Goal: Task Accomplishment & Management: Use online tool/utility

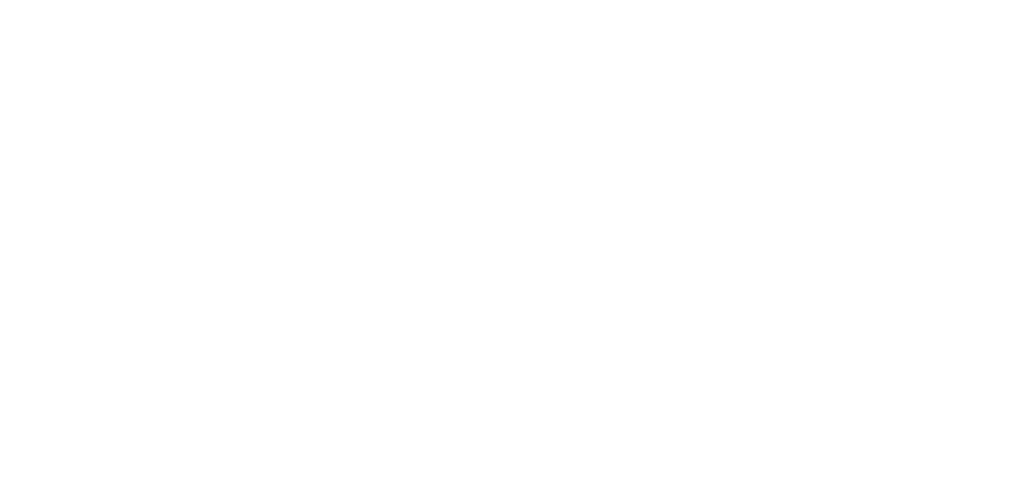
click at [530, 0] on html "We're offline Leave a message Texto original Valora esta traducción Tu opinión …" at bounding box center [510, 0] width 1021 height 0
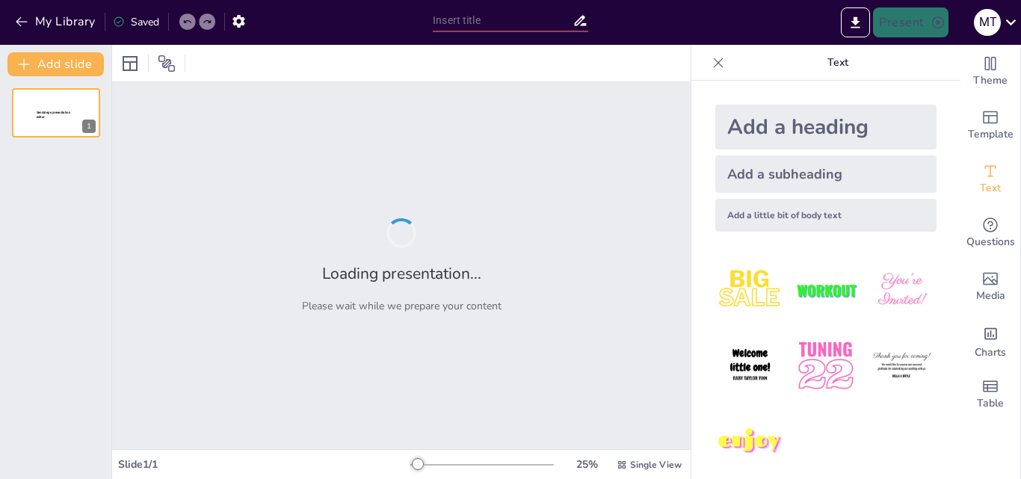
type input "Características Esenciales de los Hechos Históricos"
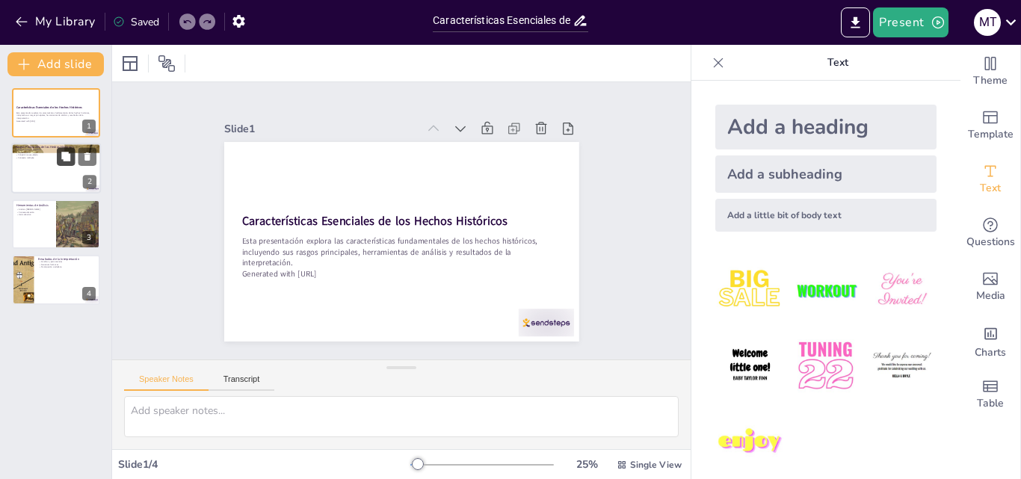
click at [60, 155] on button at bounding box center [66, 157] width 18 height 18
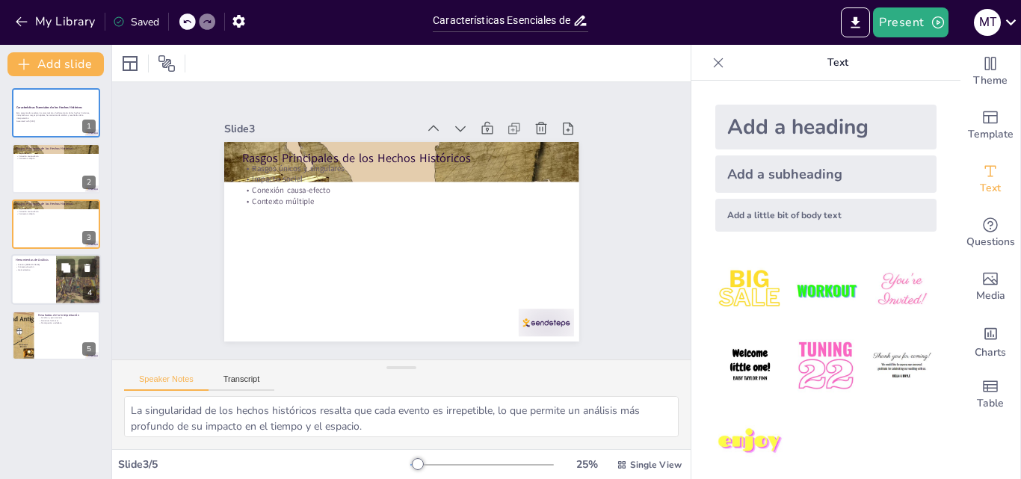
click at [61, 295] on div at bounding box center [79, 279] width 74 height 51
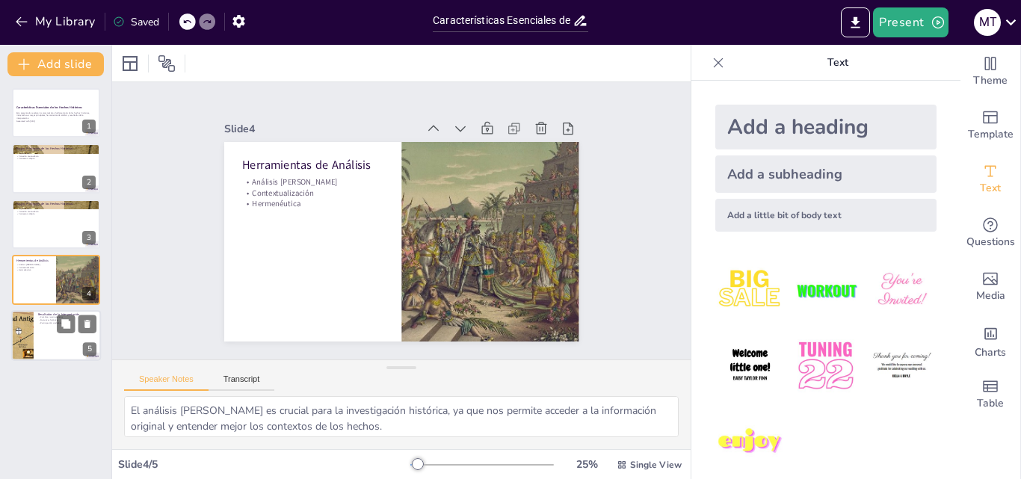
click at [58, 344] on div at bounding box center [56, 335] width 90 height 51
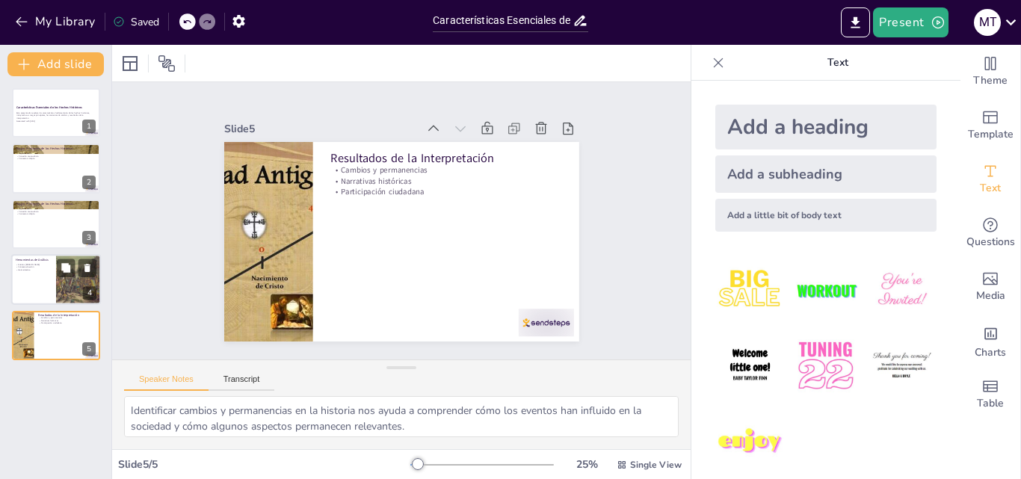
click at [55, 278] on div at bounding box center [56, 279] width 90 height 51
type textarea "El análisis [PERSON_NAME] es crucial para la investigación histórica, ya que no…"
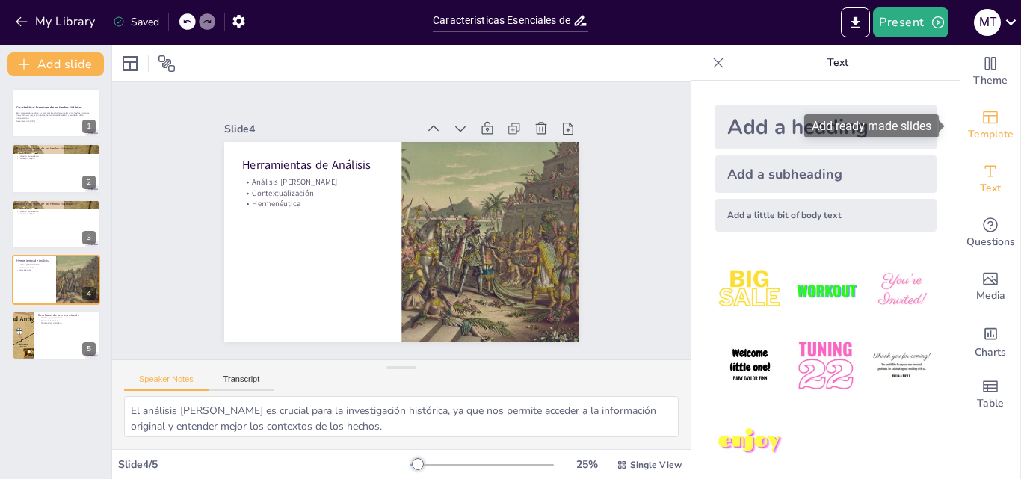
click at [988, 120] on icon "Add ready made slides" at bounding box center [991, 117] width 18 height 18
